Goal: Information Seeking & Learning: Stay updated

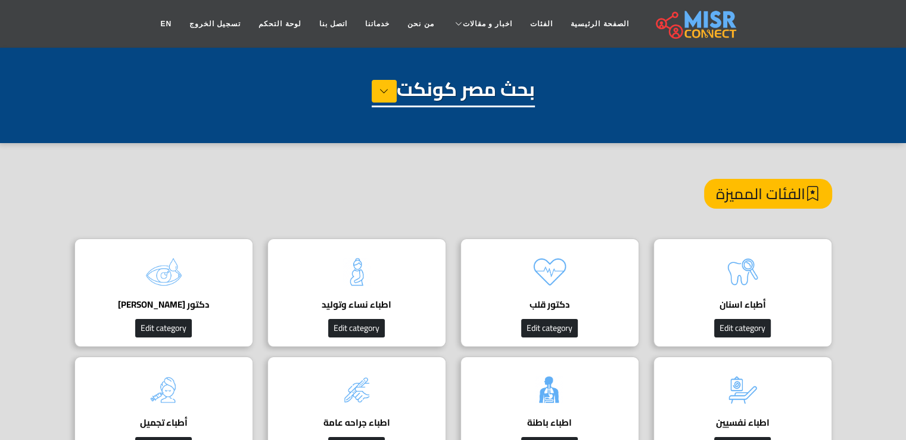
click at [522, 59] on link "أخبار الرياضة" at bounding box center [523, 71] width 144 height 24
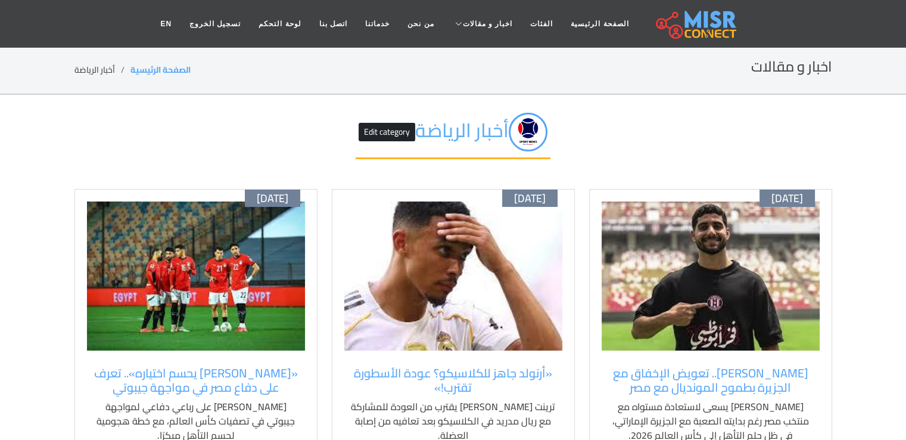
click at [734, 249] on img at bounding box center [711, 275] width 218 height 149
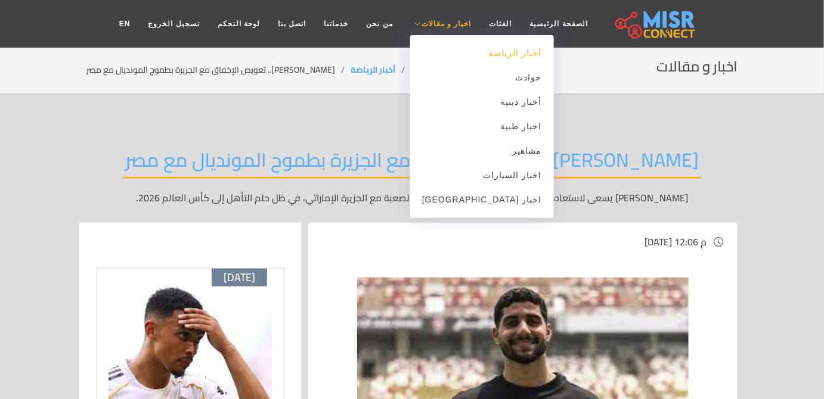
click at [482, 58] on link "أخبار الرياضة" at bounding box center [482, 53] width 144 height 24
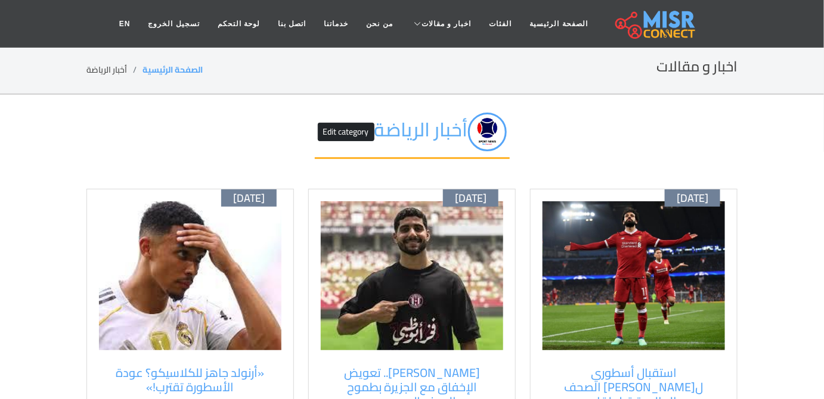
click at [648, 237] on img at bounding box center [633, 275] width 182 height 149
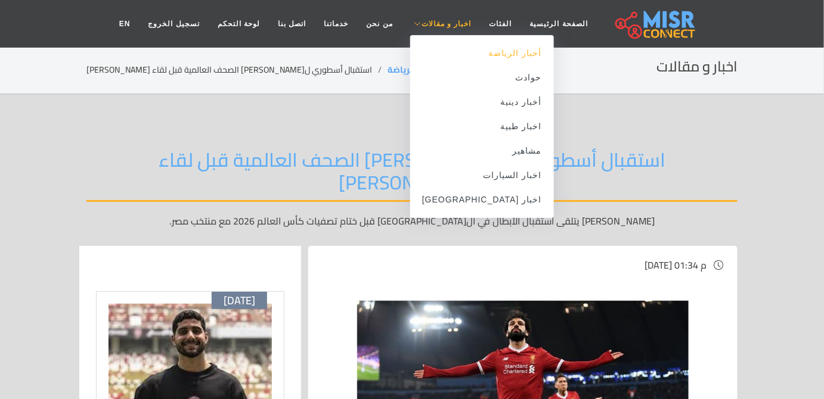
click at [477, 54] on link "أخبار الرياضة" at bounding box center [482, 53] width 144 height 24
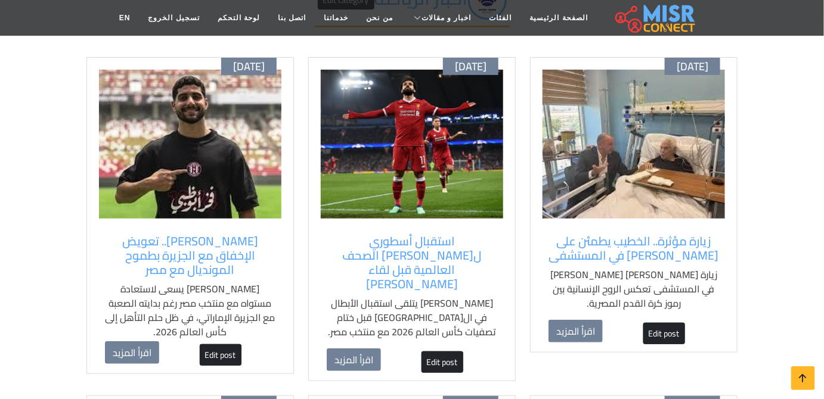
scroll to position [108, 0]
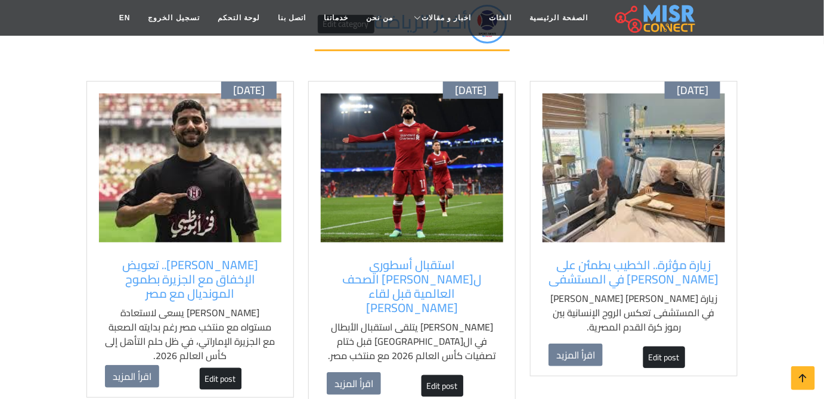
click at [640, 206] on img at bounding box center [633, 168] width 182 height 149
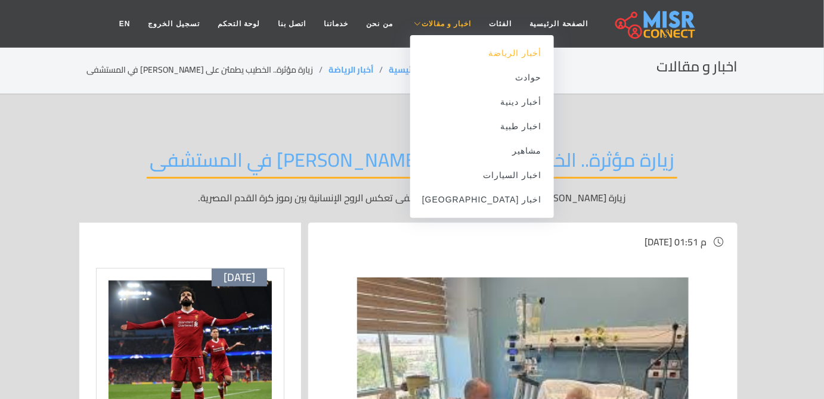
click at [474, 55] on link "أخبار الرياضة" at bounding box center [482, 53] width 144 height 24
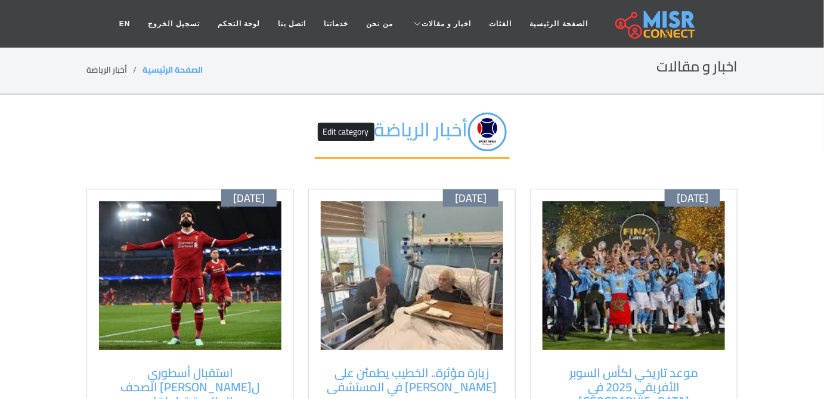
click at [677, 273] on img at bounding box center [633, 275] width 182 height 149
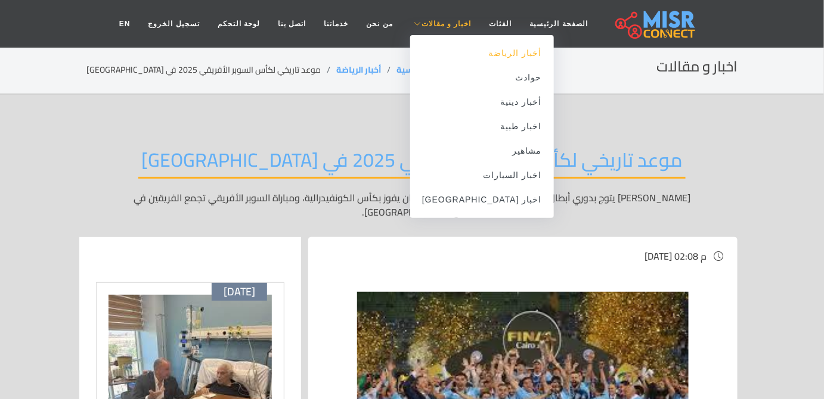
click at [475, 51] on link "أخبار الرياضة" at bounding box center [482, 53] width 144 height 24
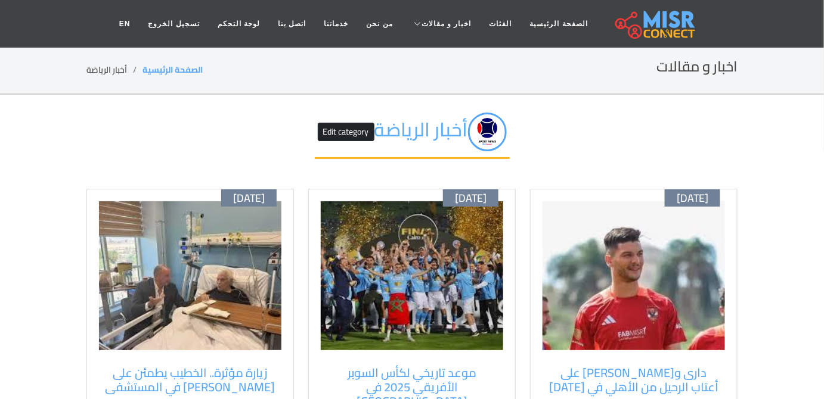
click at [575, 240] on img at bounding box center [633, 275] width 182 height 149
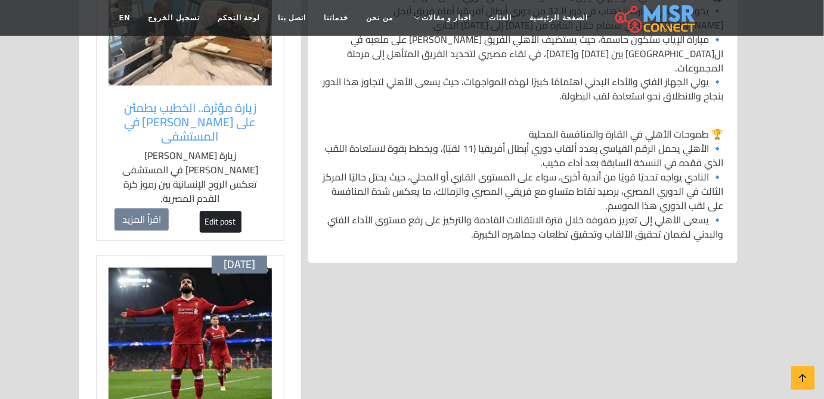
scroll to position [650, 0]
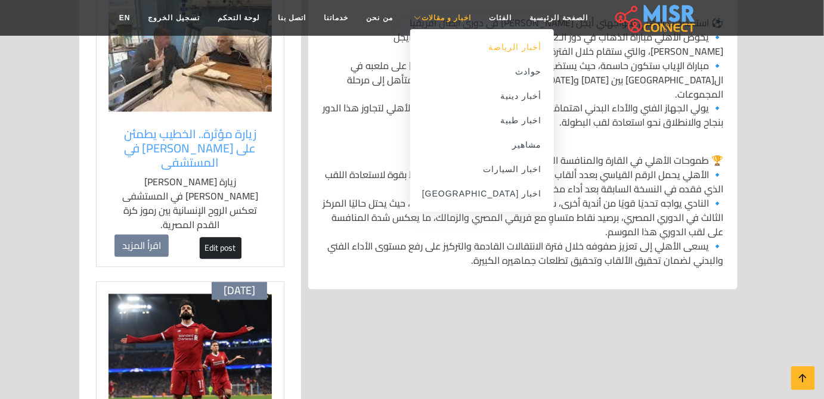
click at [472, 45] on link "أخبار الرياضة" at bounding box center [482, 47] width 144 height 24
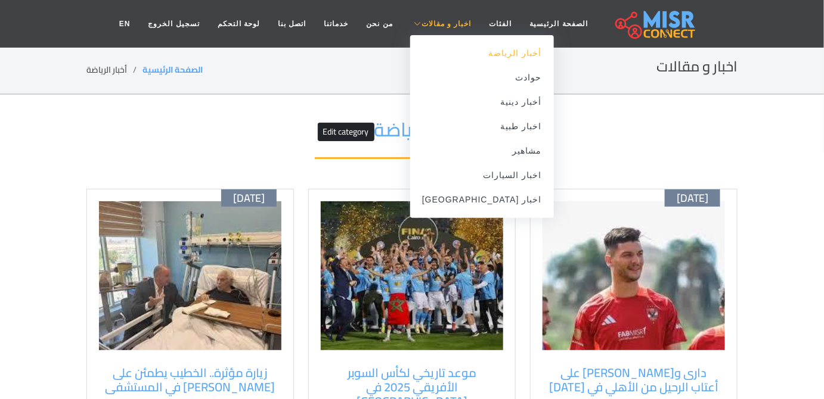
click at [471, 57] on link "أخبار الرياضة" at bounding box center [482, 53] width 144 height 24
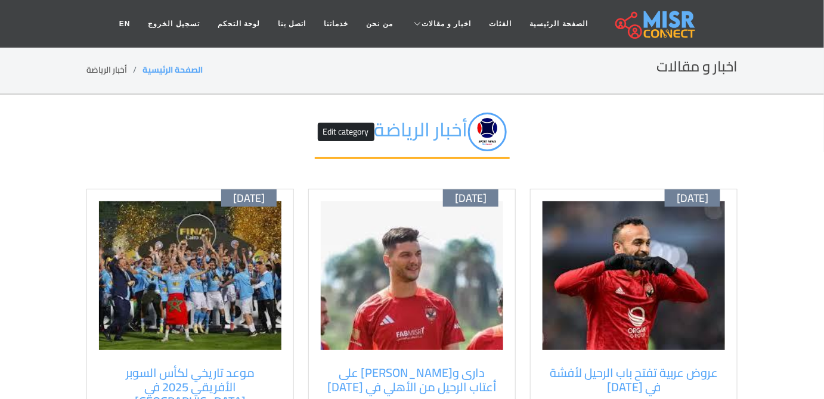
click at [610, 256] on img at bounding box center [633, 275] width 182 height 149
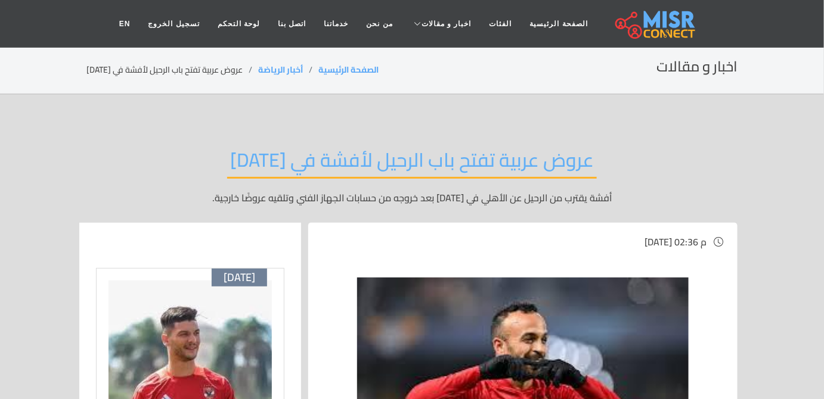
click at [433, 148] on h2 "عروض عربية تفتح باب الرحيل لأفشة في [DATE]" at bounding box center [411, 163] width 369 height 30
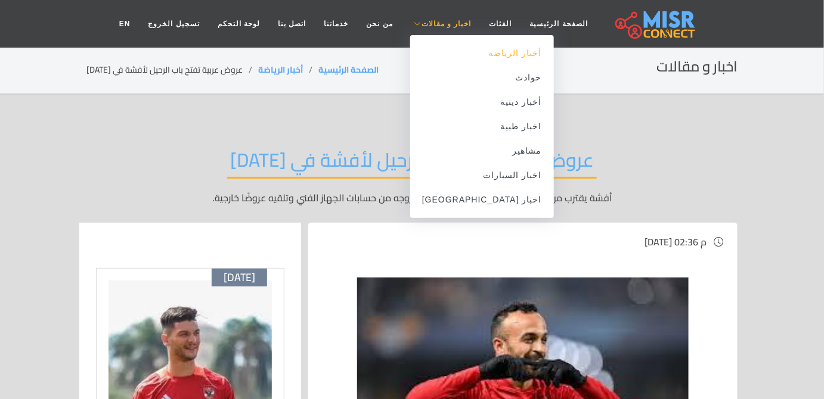
click at [453, 49] on link "أخبار الرياضة" at bounding box center [482, 53] width 144 height 24
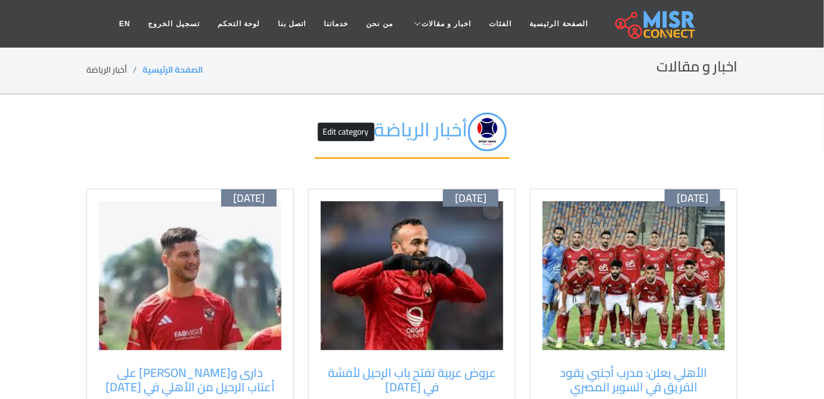
click at [609, 272] on img at bounding box center [633, 275] width 182 height 149
